Goal: Task Accomplishment & Management: Manage account settings

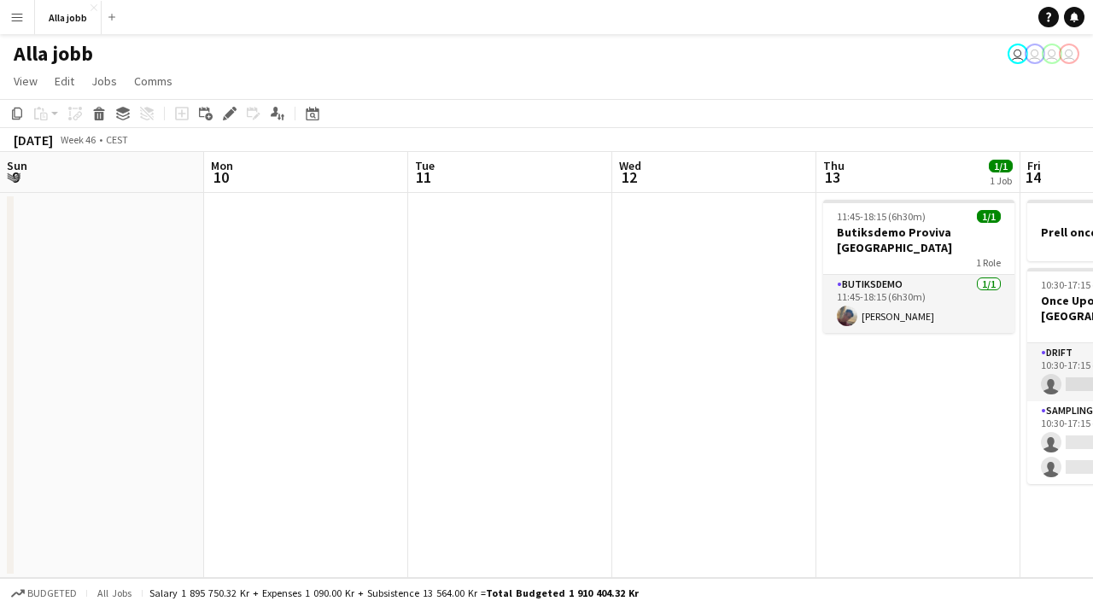
scroll to position [0, 550]
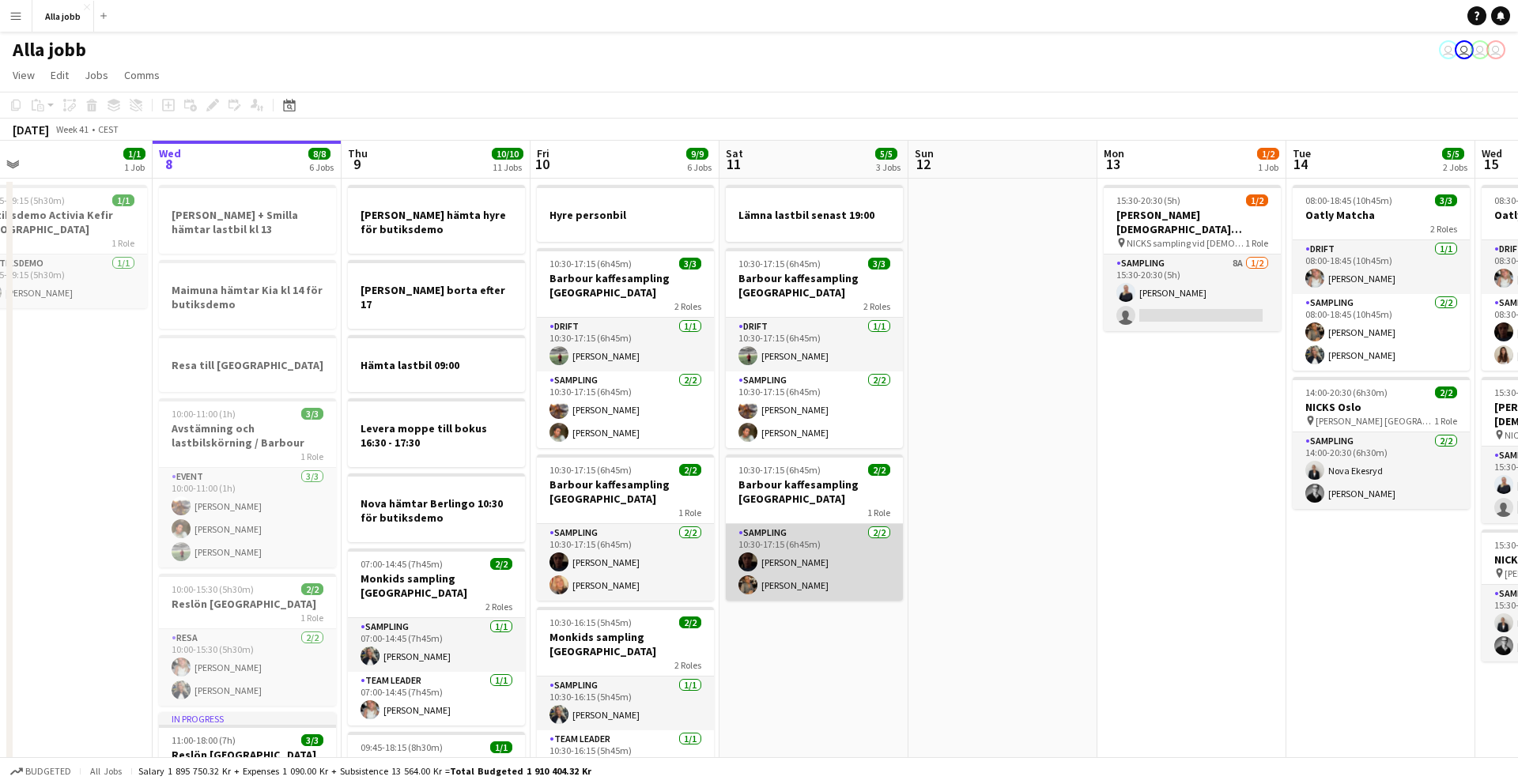
click at [825, 553] on app-card-role "Sampling [DATE] 10:30-17:15 (6h45m) [PERSON_NAME] [PERSON_NAME]" at bounding box center [814, 562] width 177 height 77
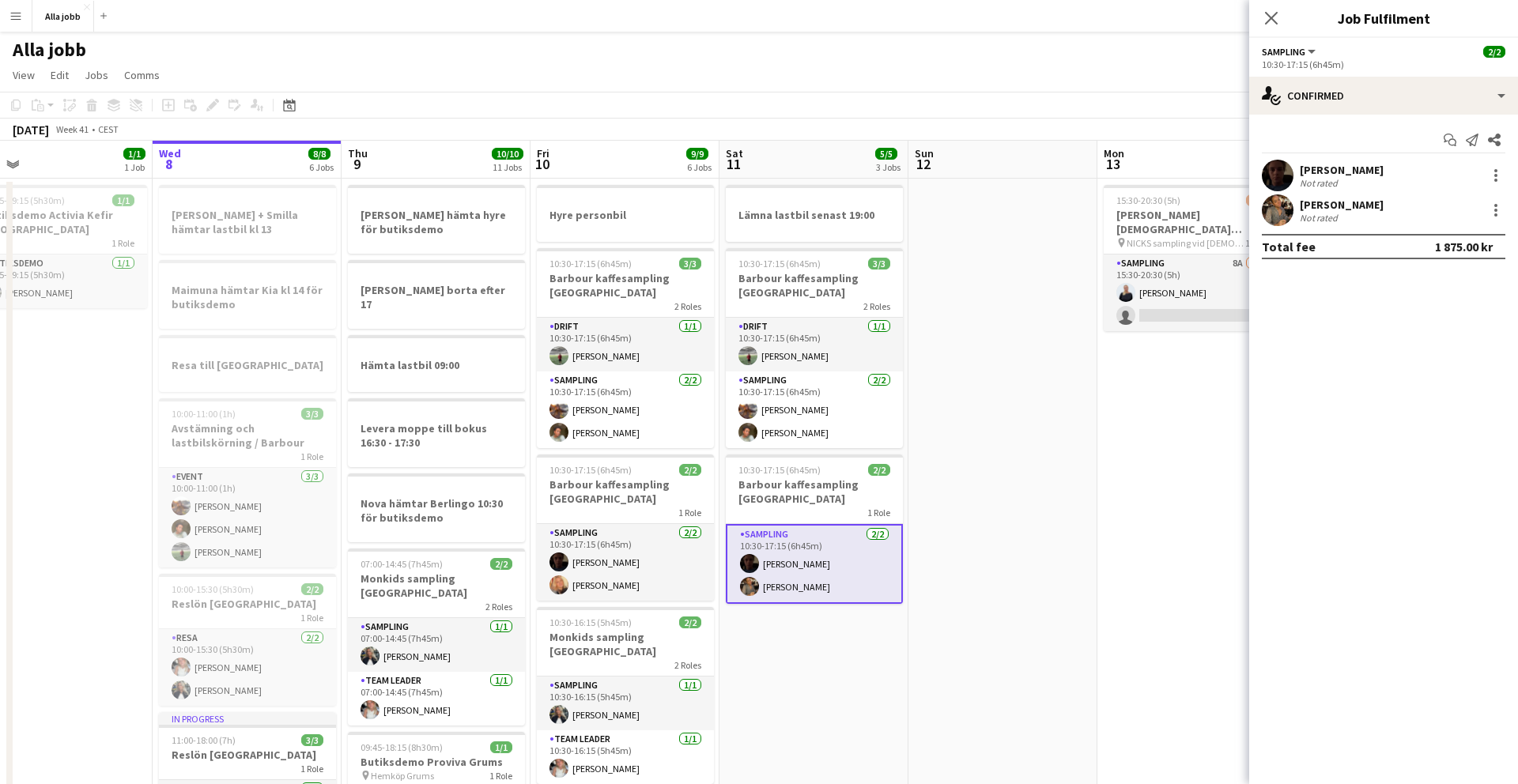
click at [1280, 171] on app-user-avatar at bounding box center [1277, 175] width 31 height 31
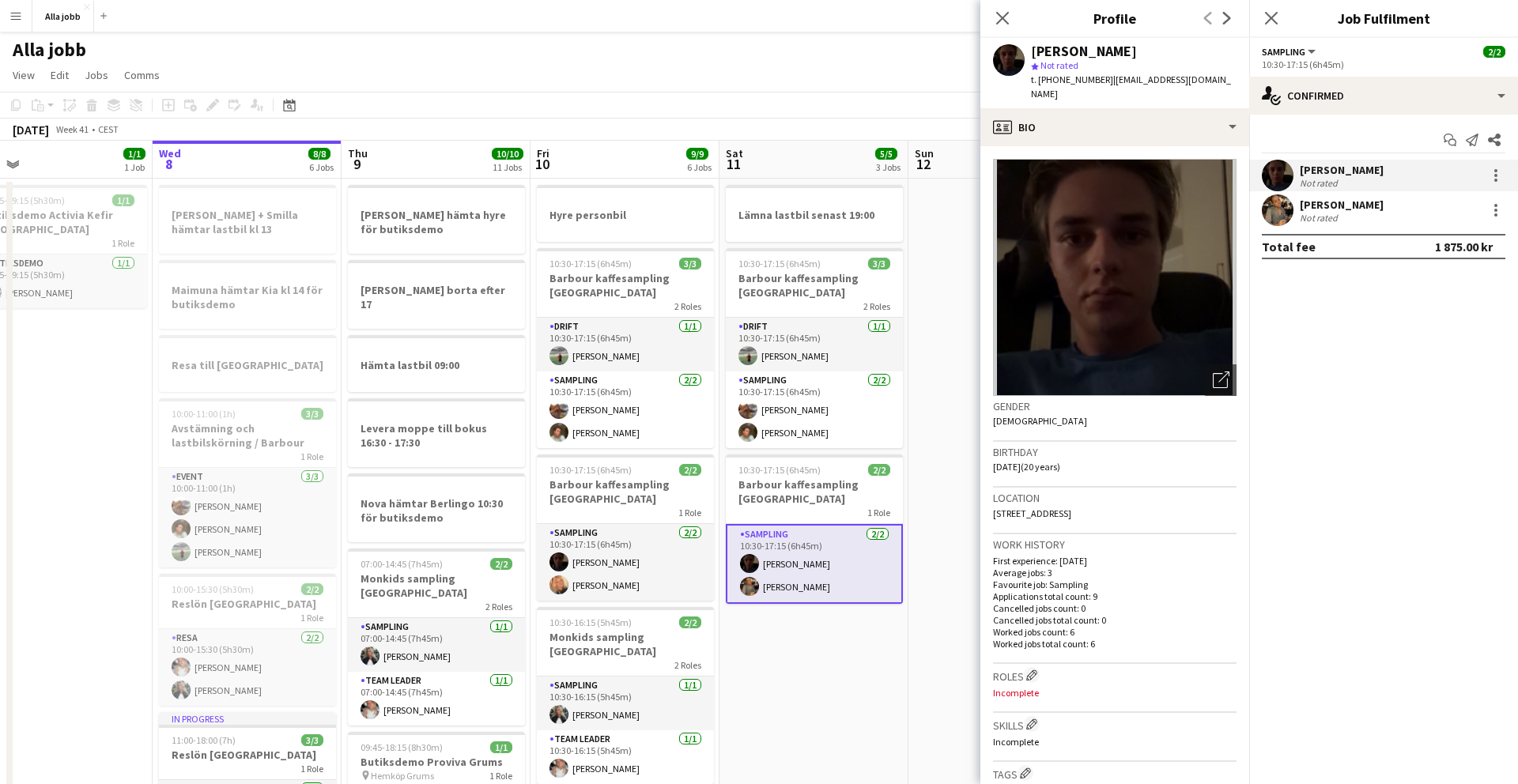
click at [1279, 211] on app-user-avatar at bounding box center [1277, 210] width 31 height 31
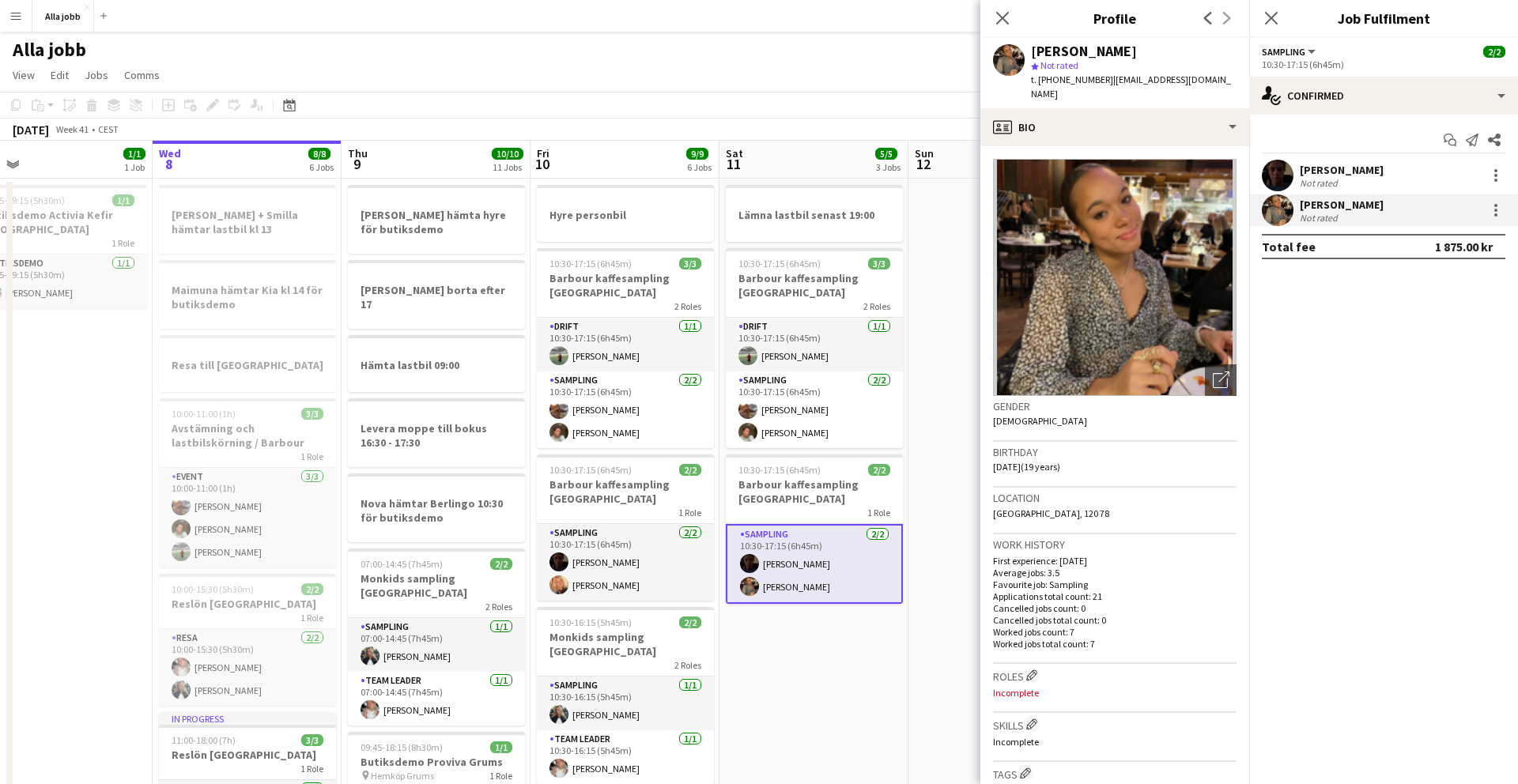
click at [1280, 176] on app-user-avatar at bounding box center [1277, 175] width 31 height 31
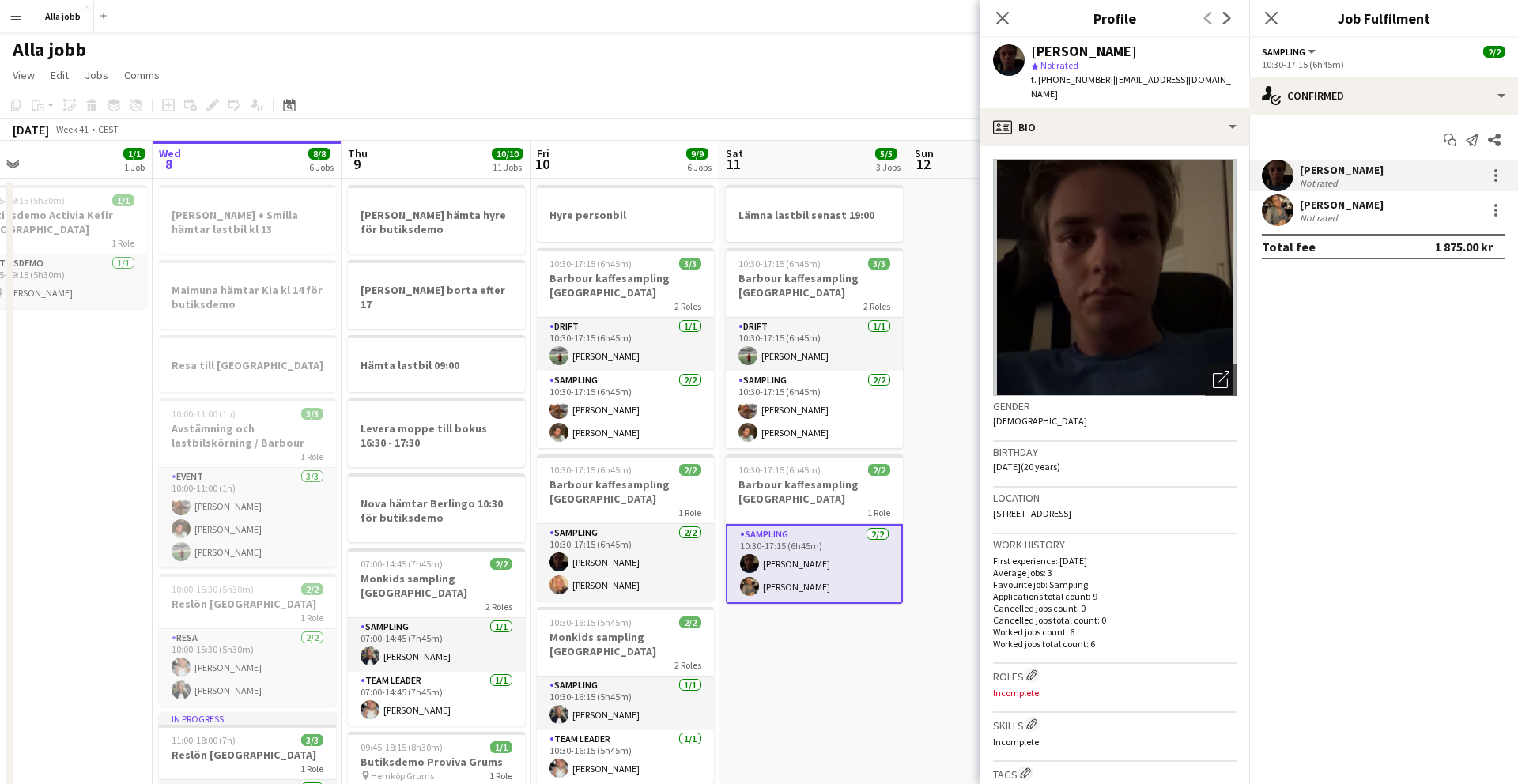
click at [751, 580] on app-user-avatar at bounding box center [749, 586] width 19 height 19
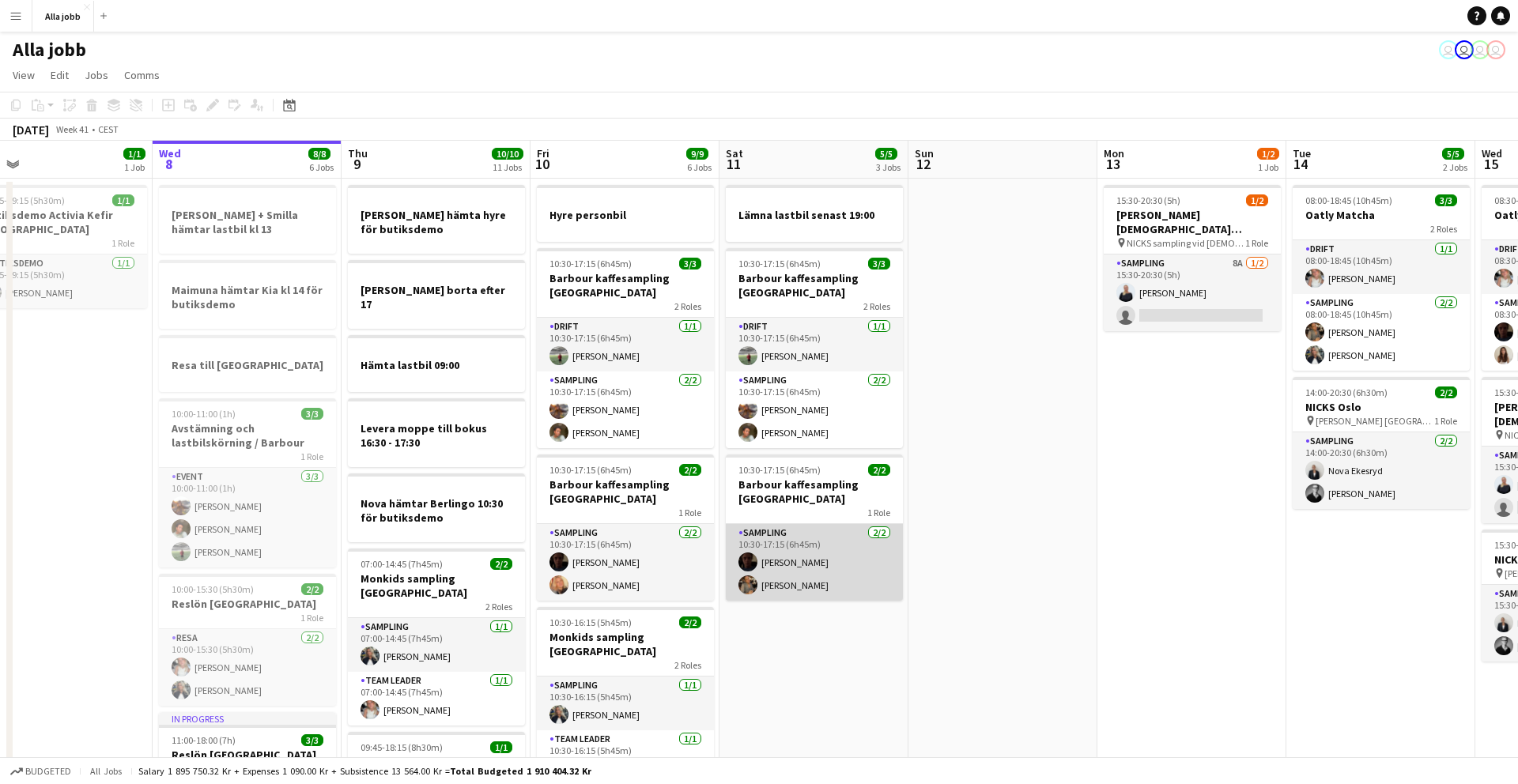
click at [751, 580] on app-user-avatar at bounding box center [747, 584] width 19 height 19
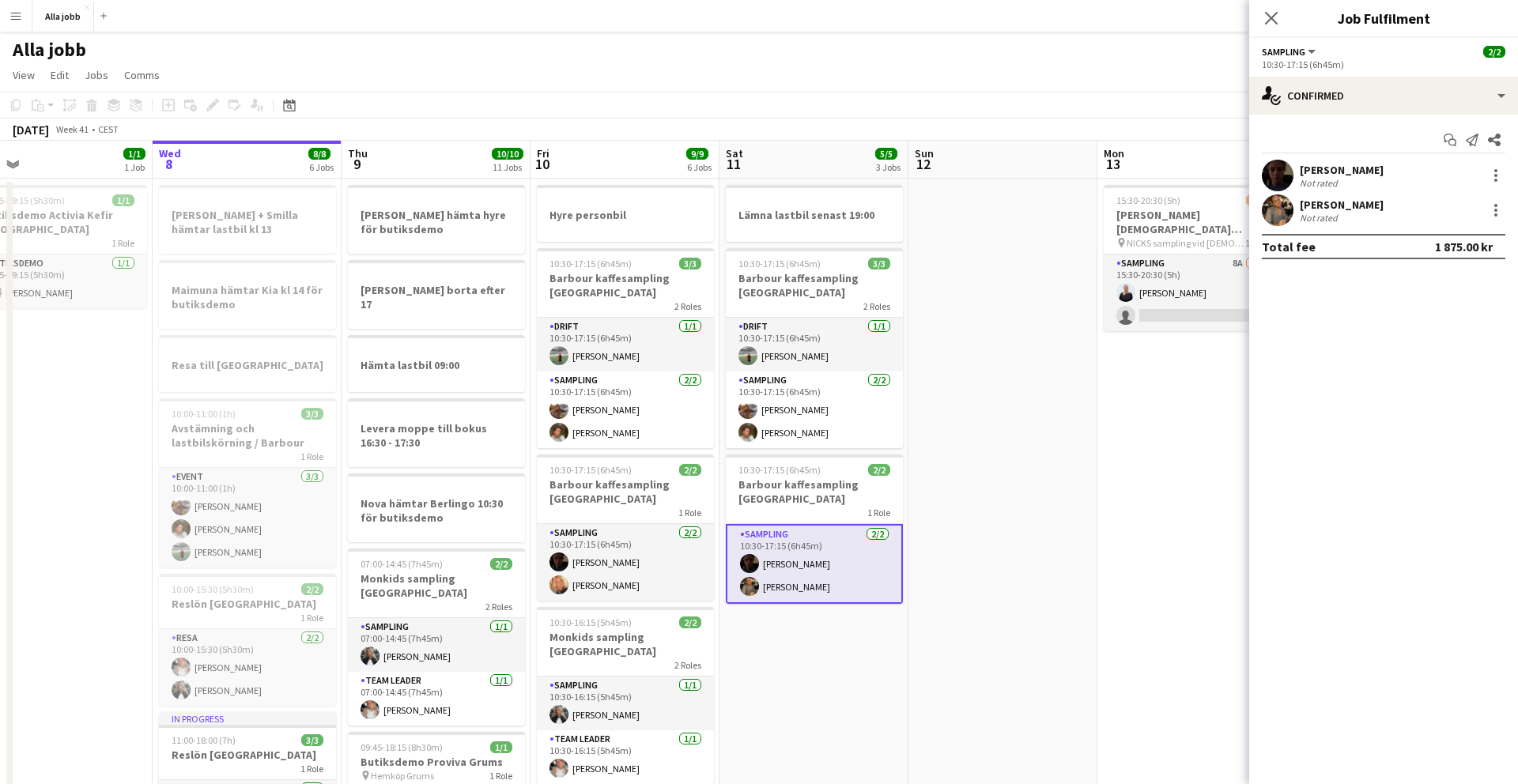
click at [1267, 213] on app-user-avatar at bounding box center [1277, 210] width 31 height 31
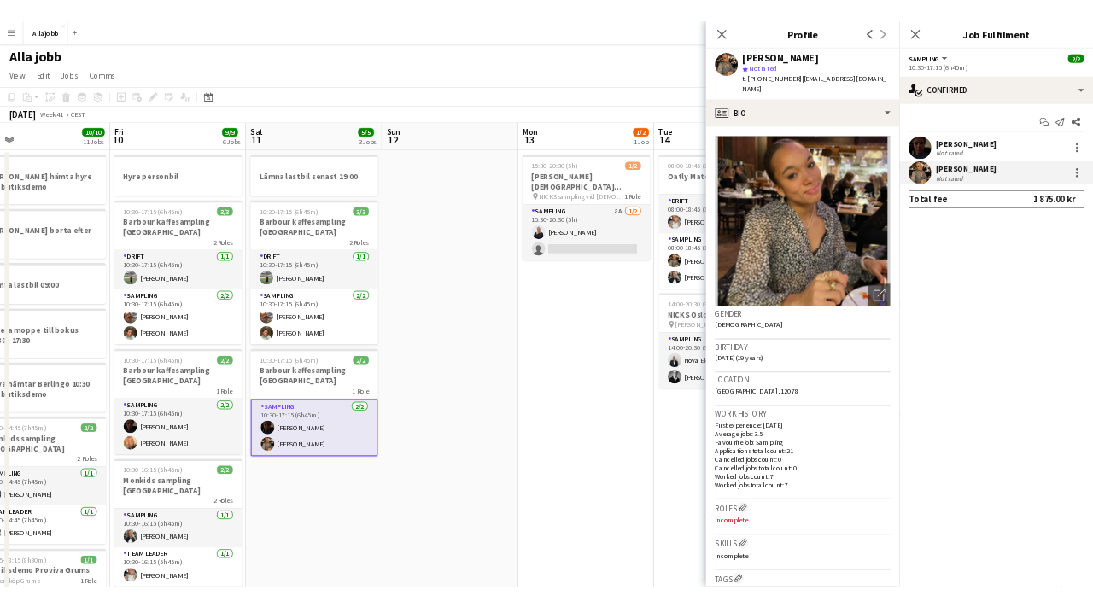
scroll to position [0, 447]
